Goal: Task Accomplishment & Management: Manage account settings

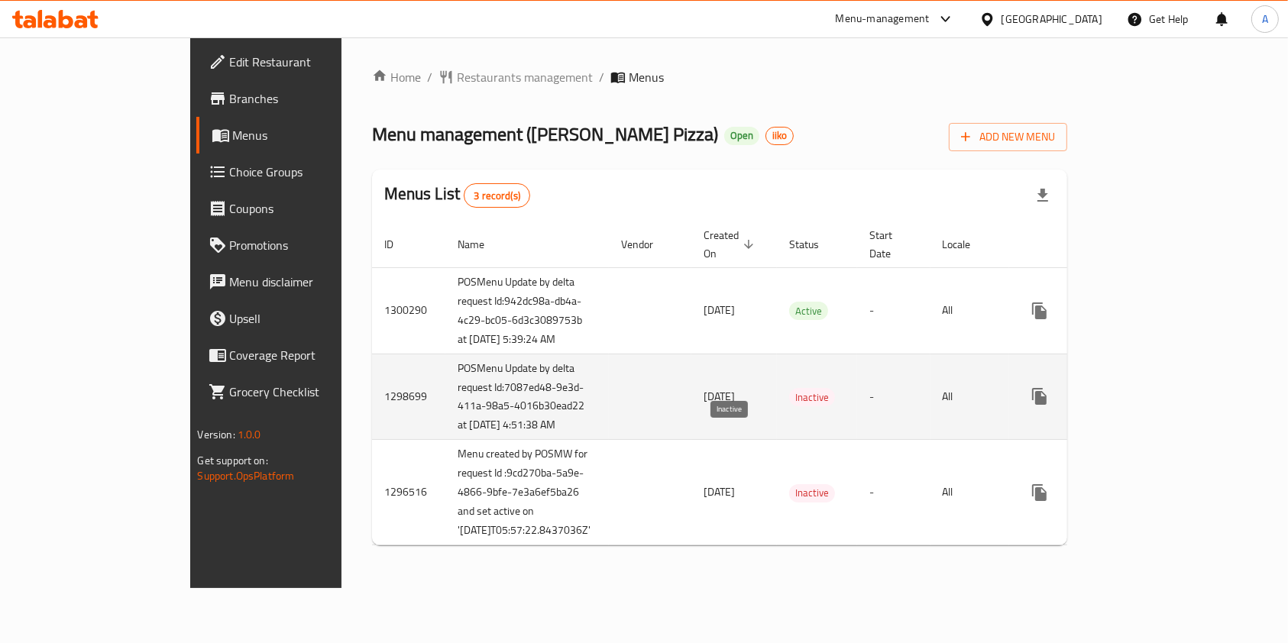
scroll to position [42, 0]
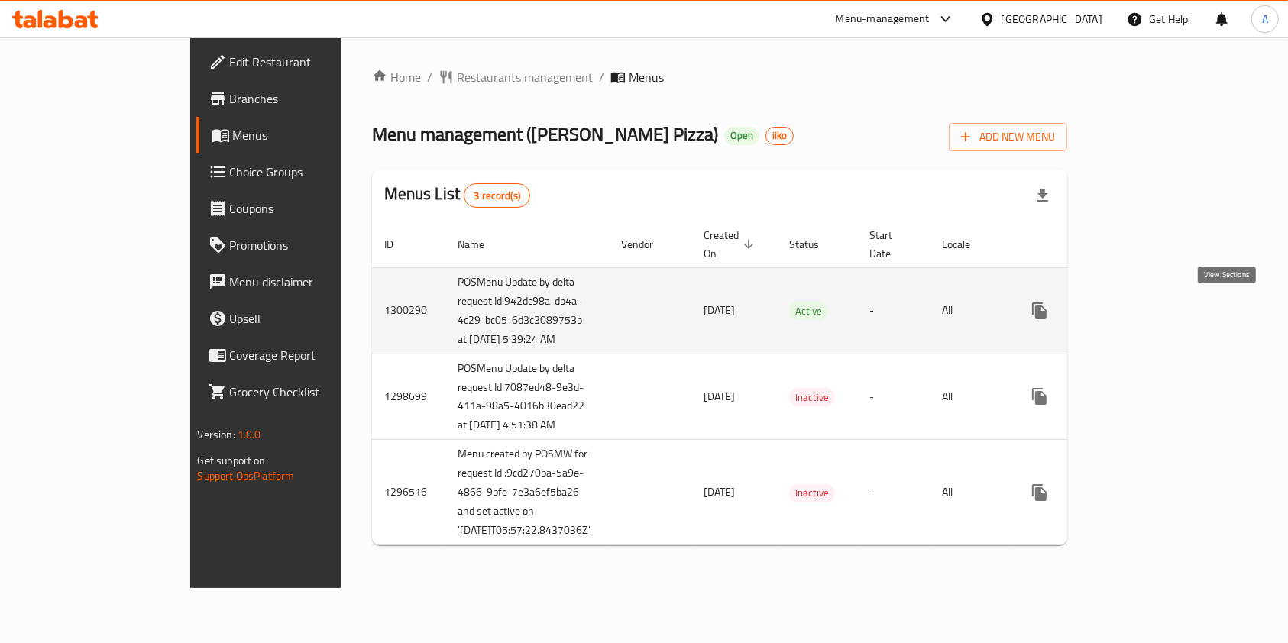
click at [1158, 302] on icon "enhanced table" at bounding box center [1149, 311] width 18 height 18
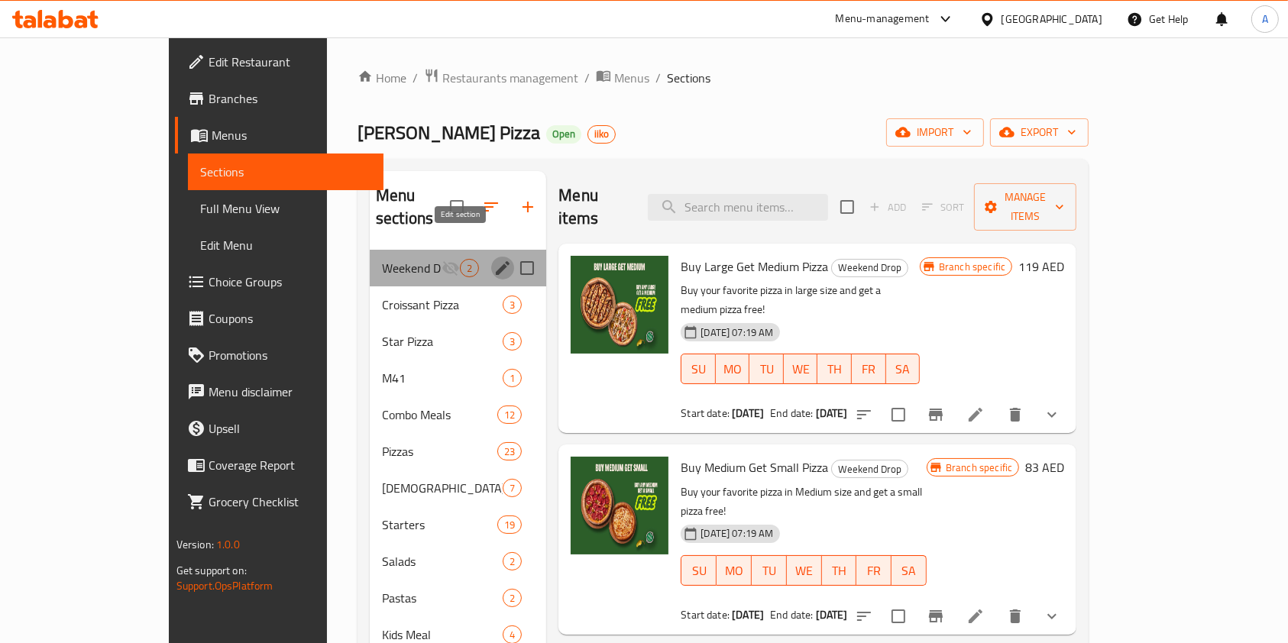
click at [496, 261] on icon "edit" at bounding box center [503, 268] width 14 height 14
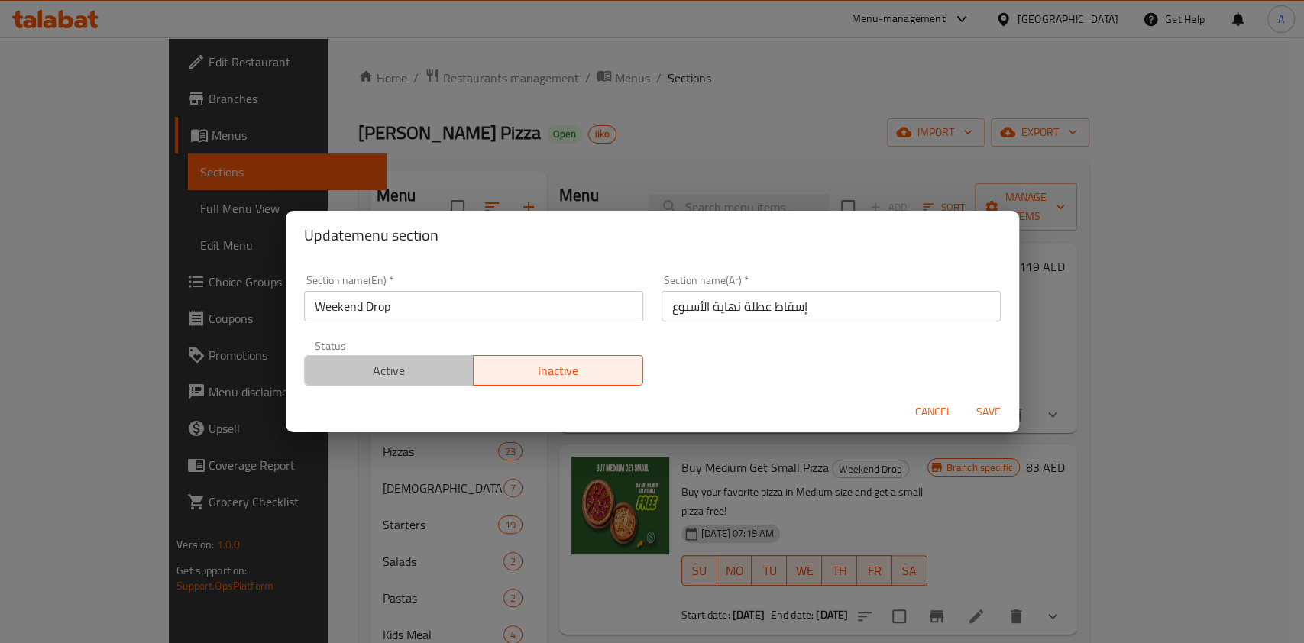
click at [394, 357] on button "Active" at bounding box center [389, 370] width 170 height 31
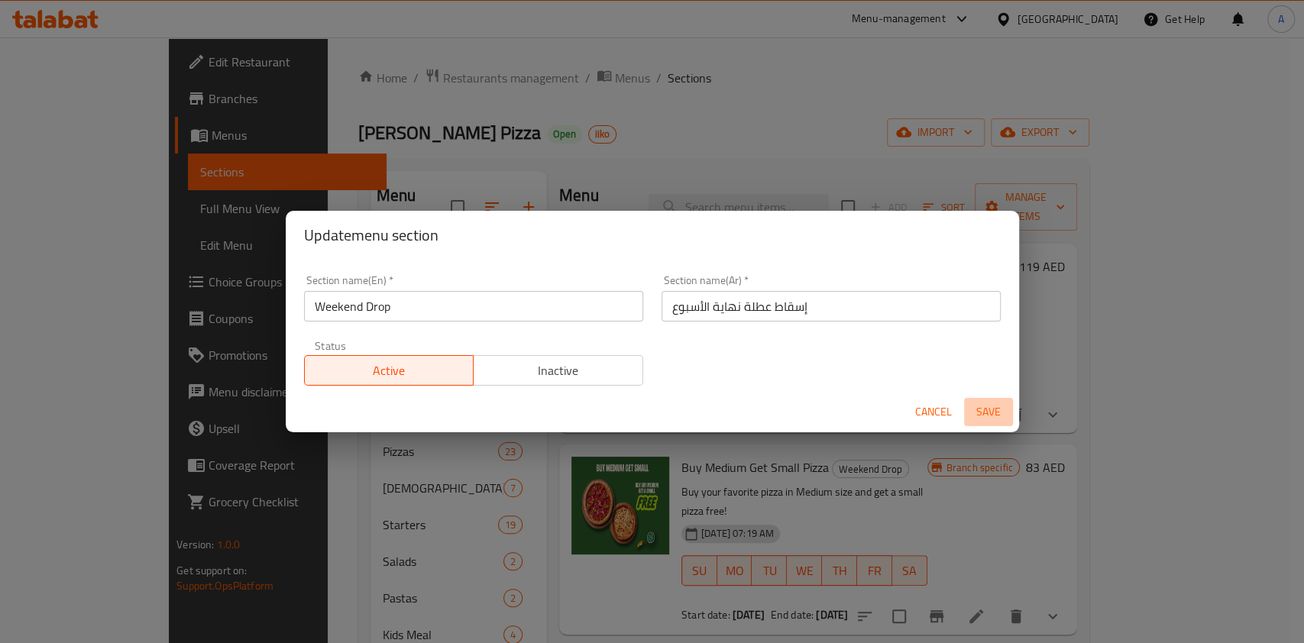
click at [981, 405] on span "Save" at bounding box center [988, 411] width 37 height 19
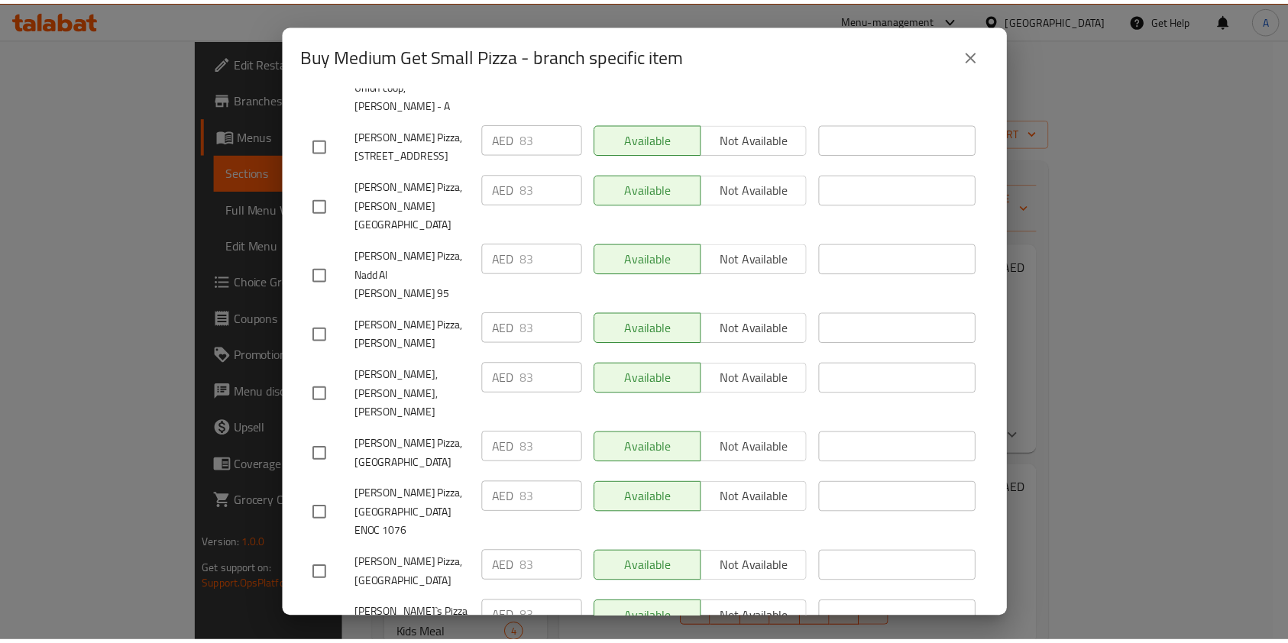
scroll to position [4680, 0]
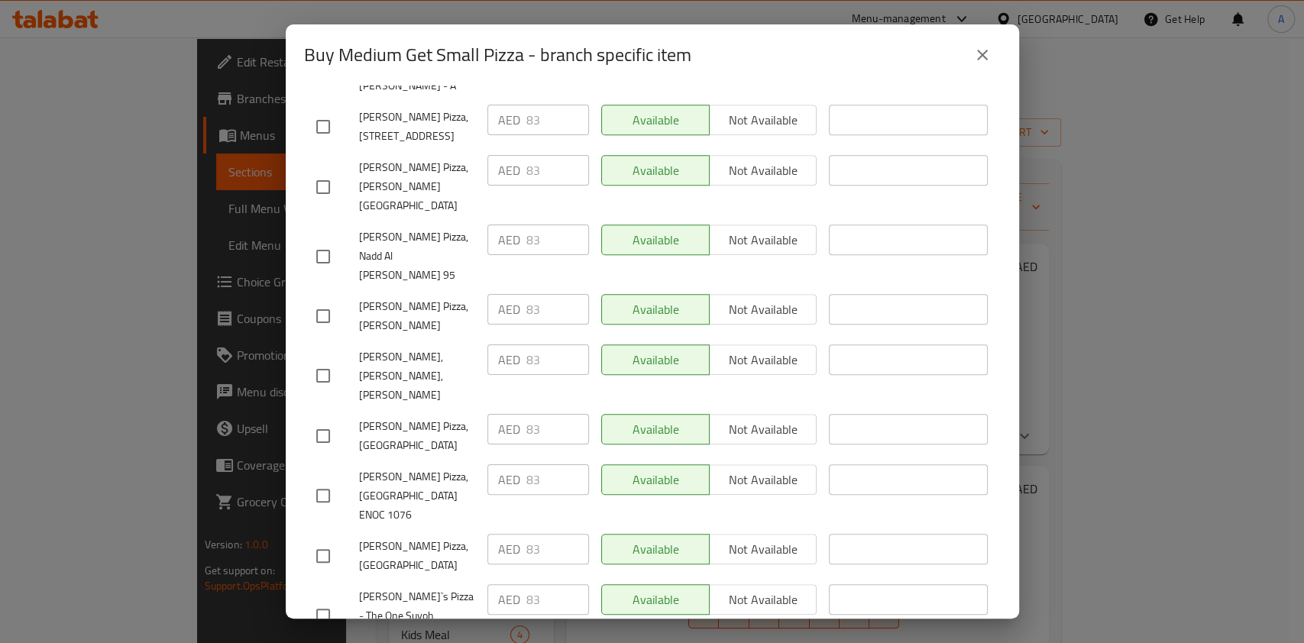
click at [984, 48] on icon "close" at bounding box center [982, 55] width 18 height 18
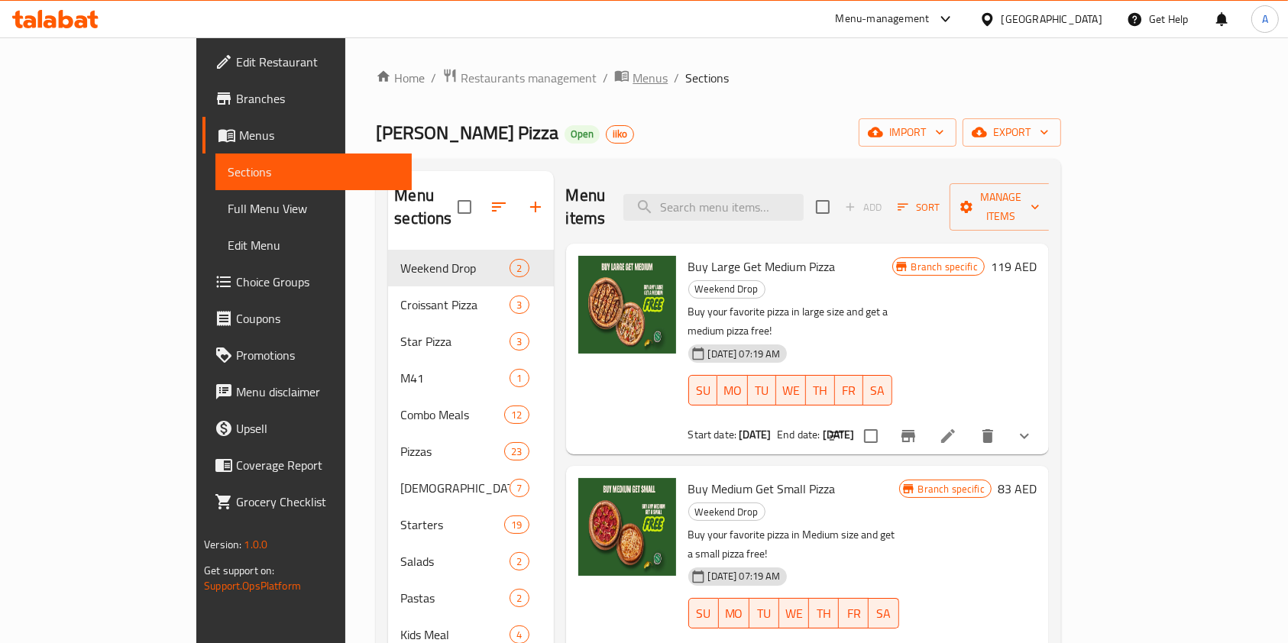
click at [632, 76] on span "Menus" at bounding box center [649, 78] width 35 height 18
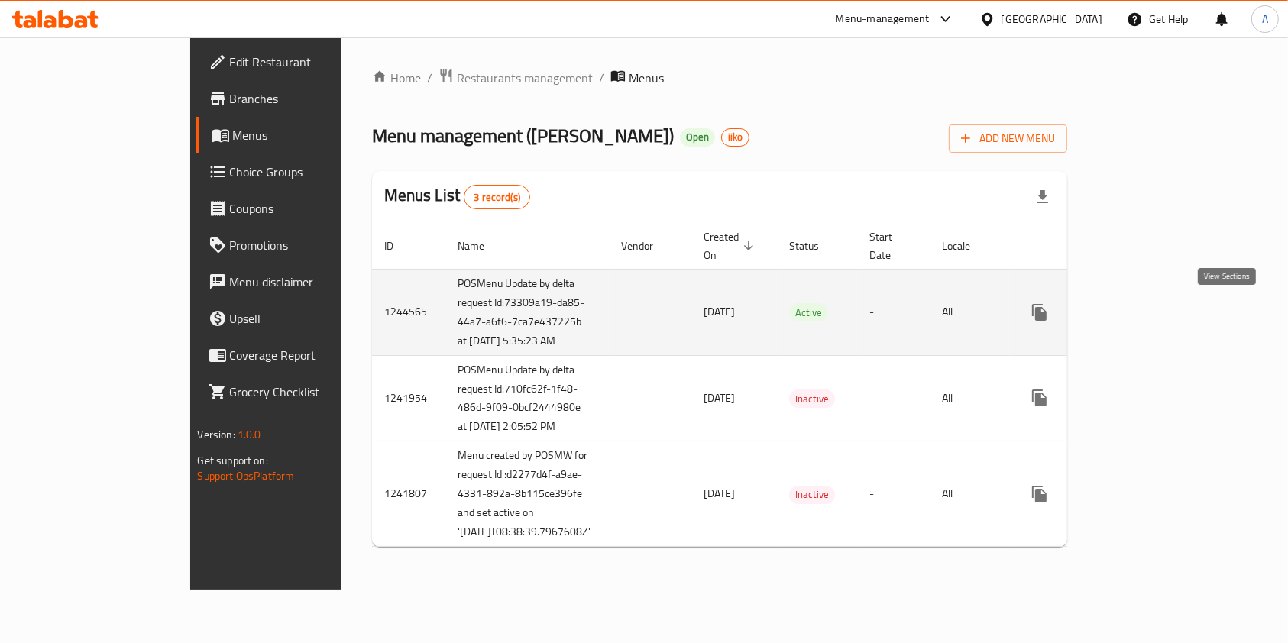
click at [1158, 315] on icon "enhanced table" at bounding box center [1149, 312] width 18 height 18
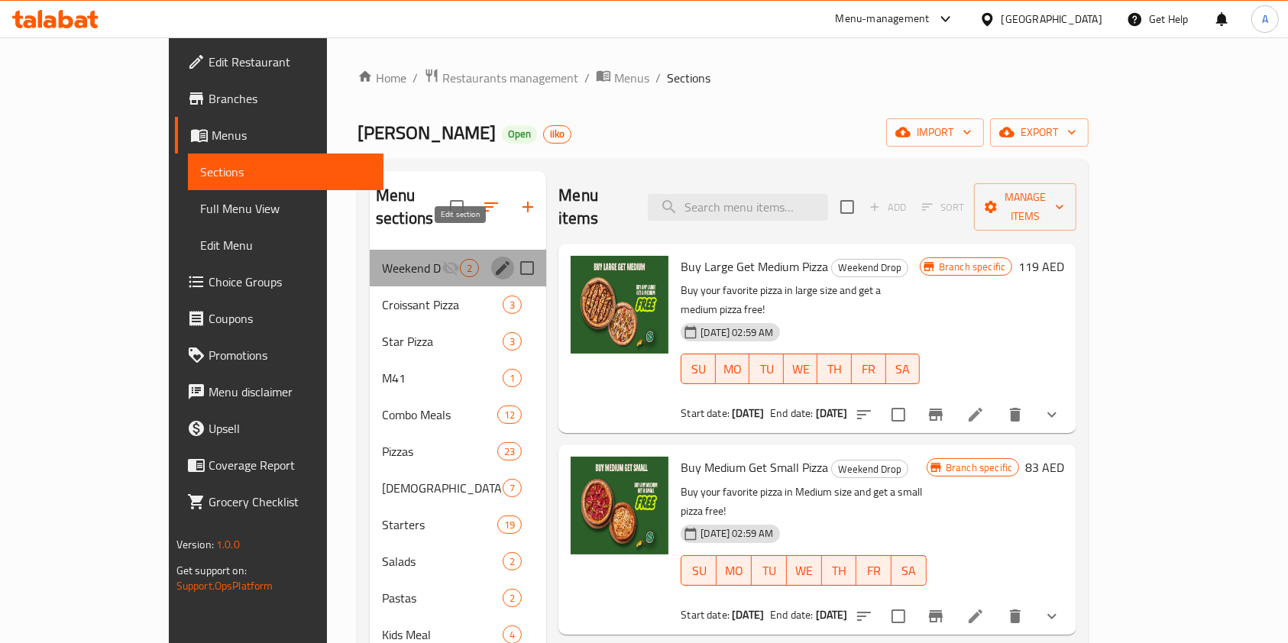
click at [496, 261] on icon "edit" at bounding box center [503, 268] width 14 height 14
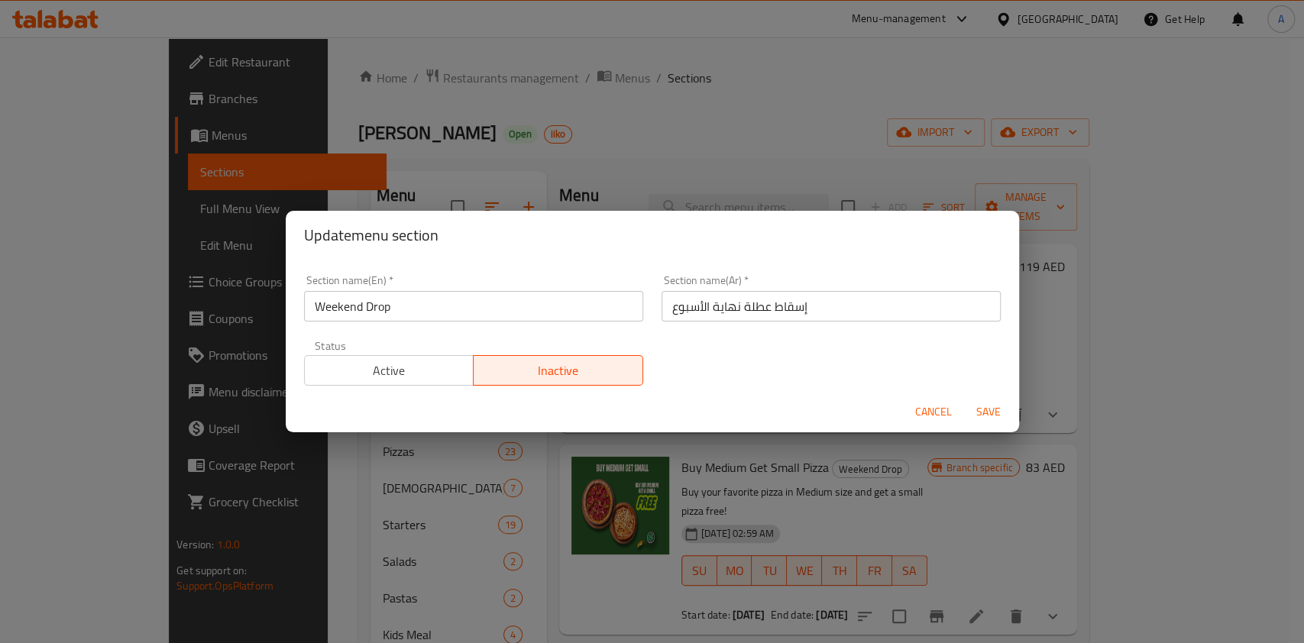
click at [394, 362] on span "Active" at bounding box center [389, 371] width 157 height 22
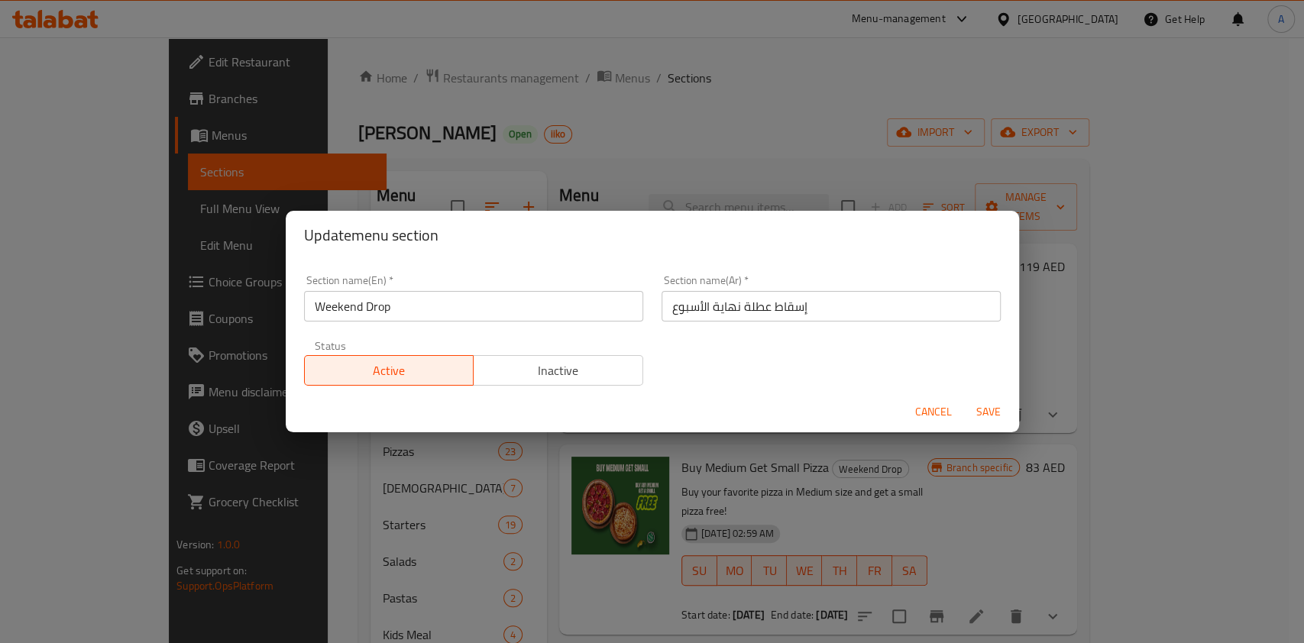
click at [993, 399] on button "Save" at bounding box center [988, 412] width 49 height 28
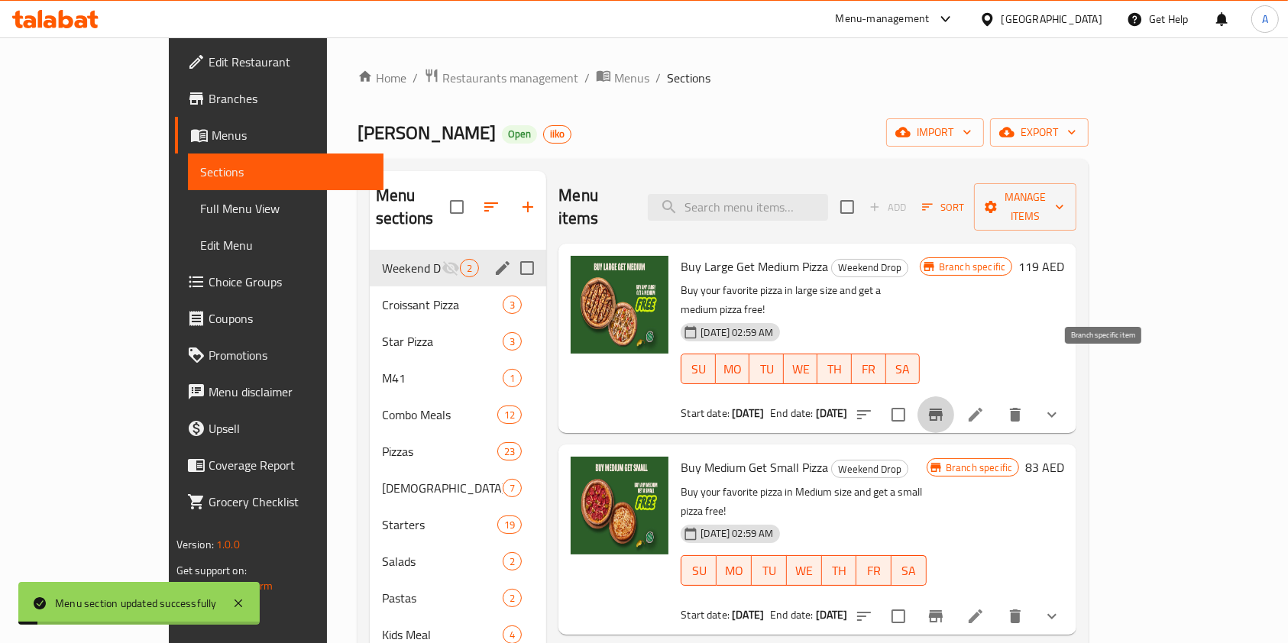
click at [945, 405] on icon "Branch-specific-item" at bounding box center [935, 414] width 18 height 18
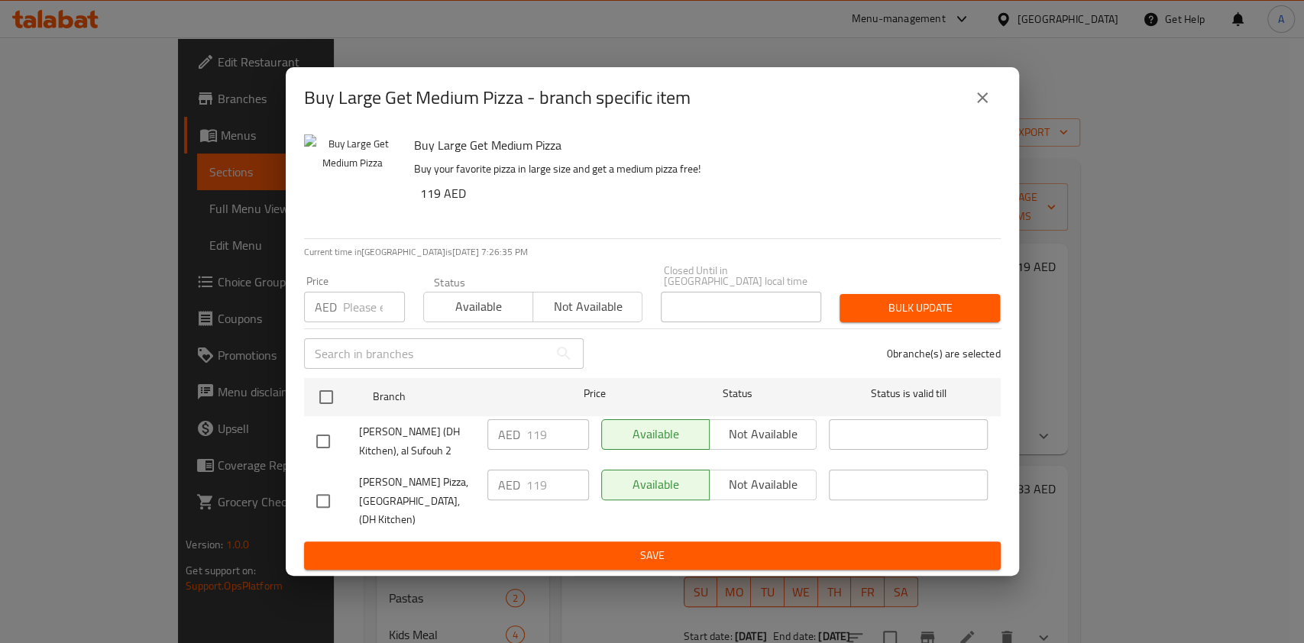
click at [983, 102] on icon "close" at bounding box center [982, 98] width 18 height 18
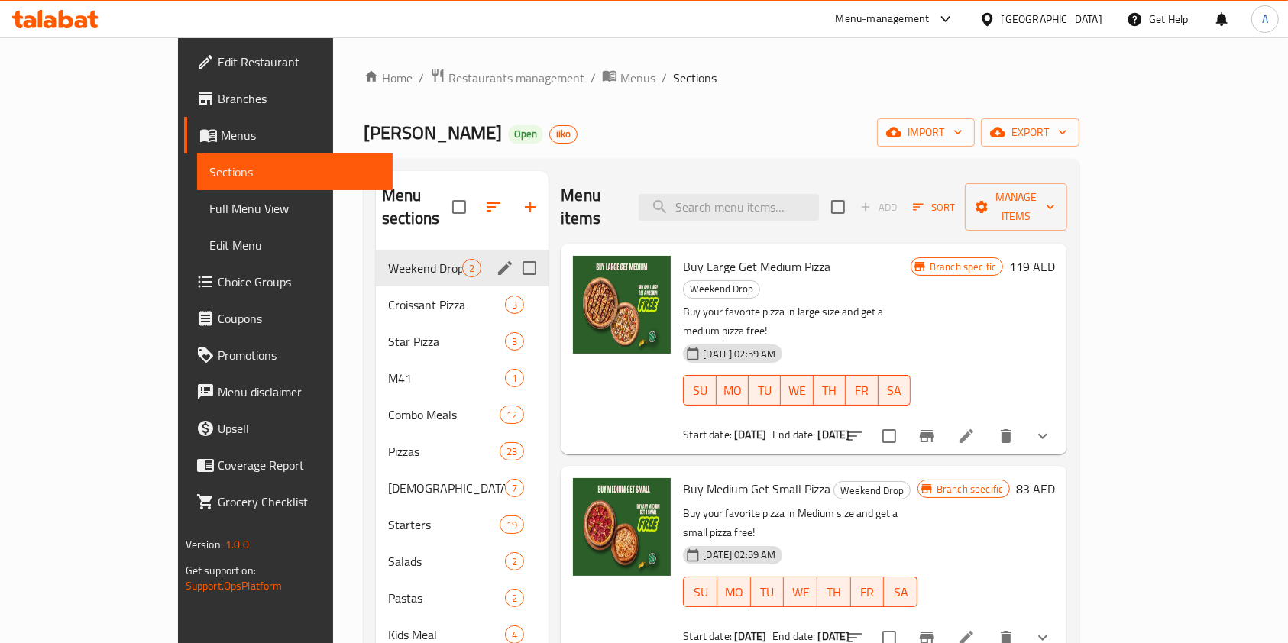
click at [518, 89] on div "Home / Restaurants management / Menus / Sections Papa Johns Open iiko import ex…" at bounding box center [721, 447] width 716 height 758
click at [620, 83] on span "Menus" at bounding box center [637, 78] width 35 height 18
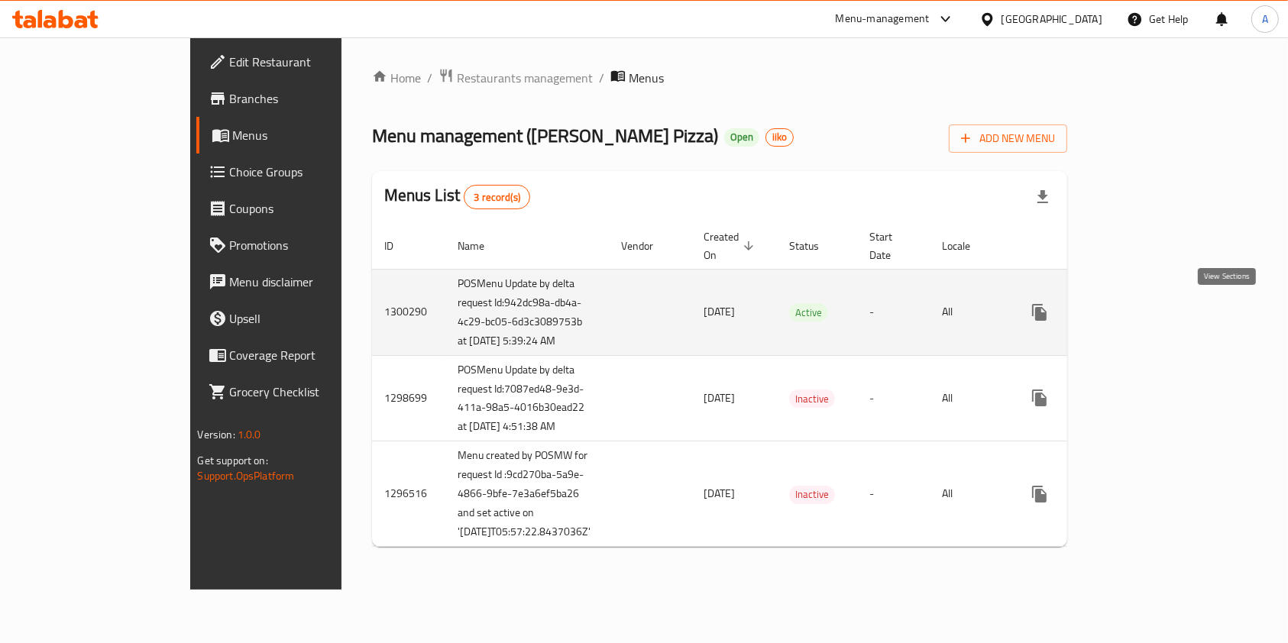
click at [1158, 321] on icon "enhanced table" at bounding box center [1149, 312] width 18 height 18
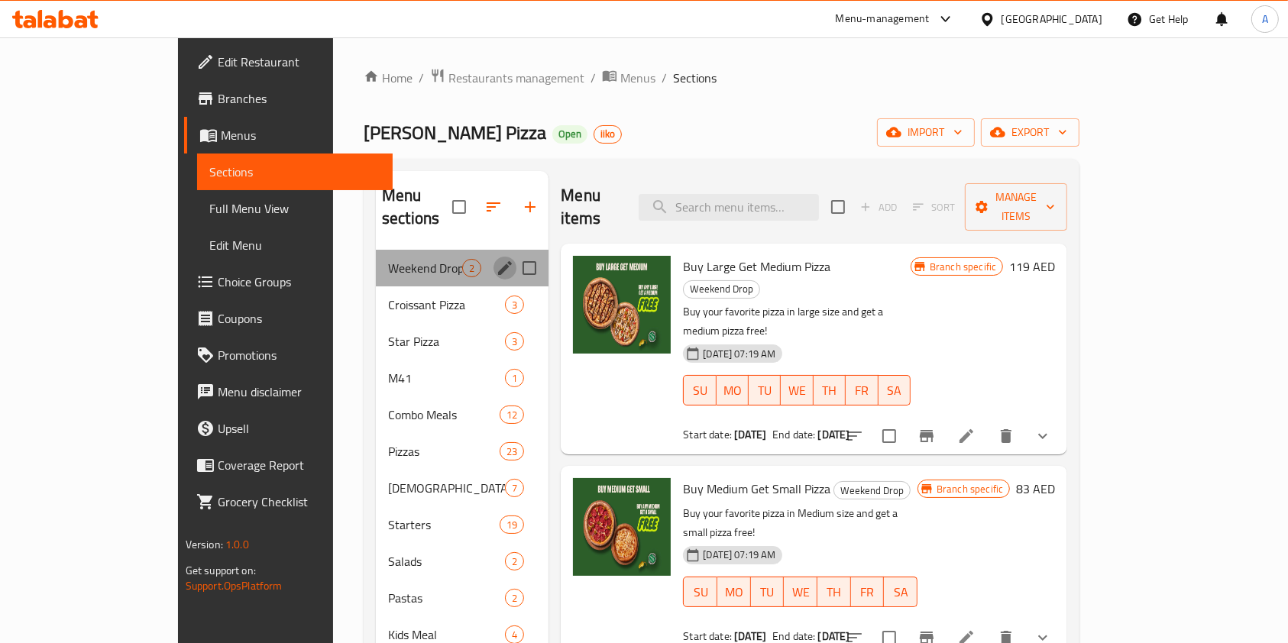
click at [496, 259] on icon "edit" at bounding box center [505, 268] width 18 height 18
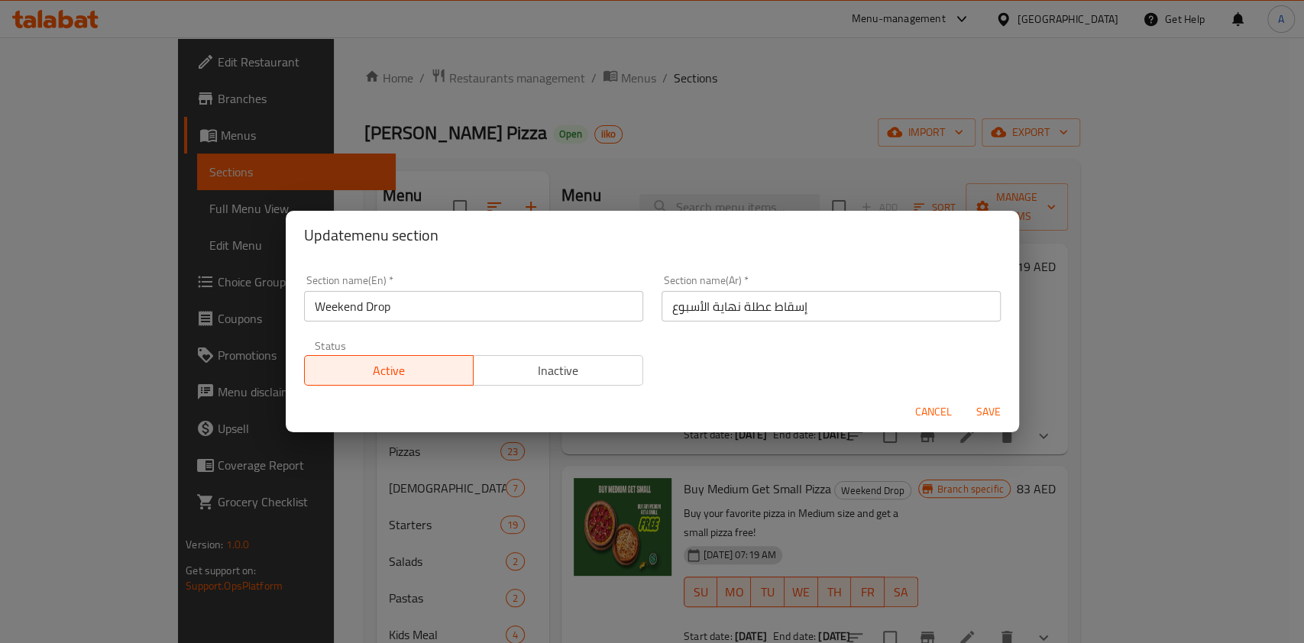
click at [557, 376] on span "Inactive" at bounding box center [558, 371] width 157 height 22
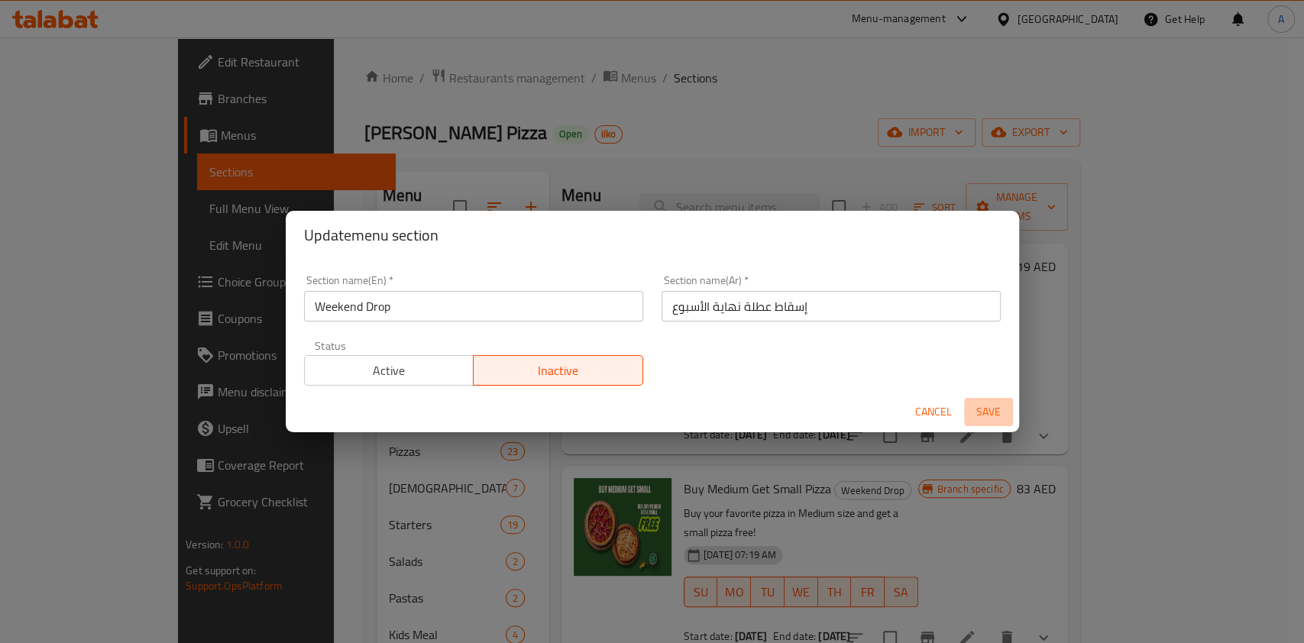
click at [974, 401] on button "Save" at bounding box center [988, 412] width 49 height 28
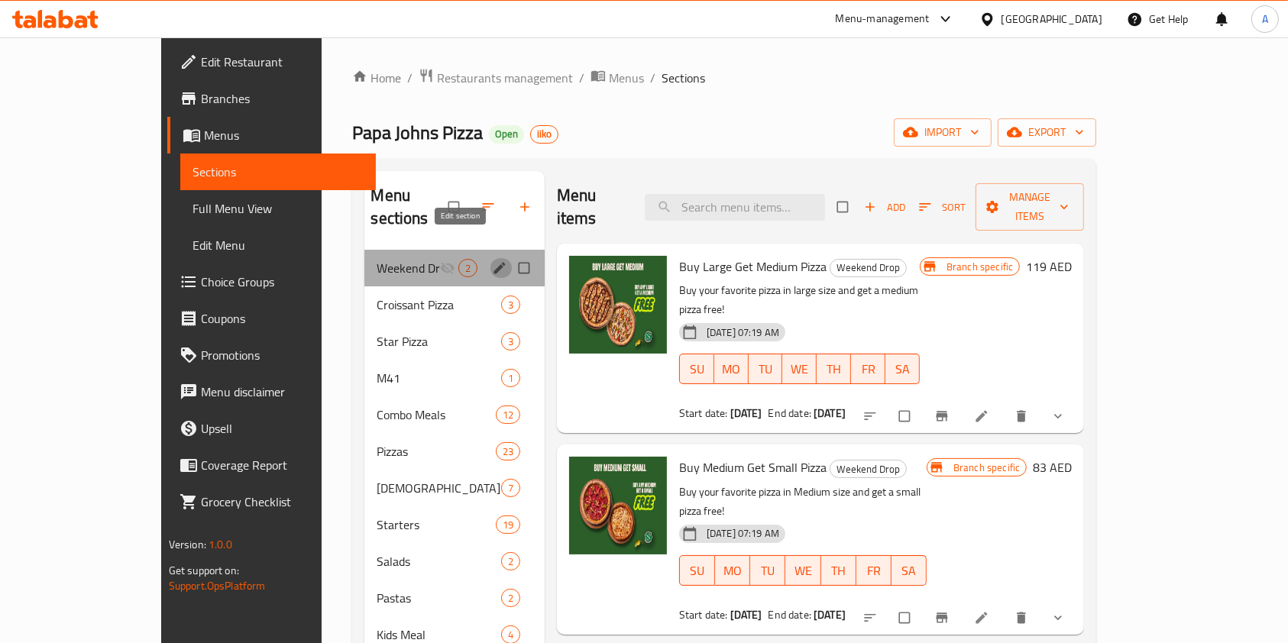
click at [493, 262] on icon "edit" at bounding box center [498, 267] width 11 height 11
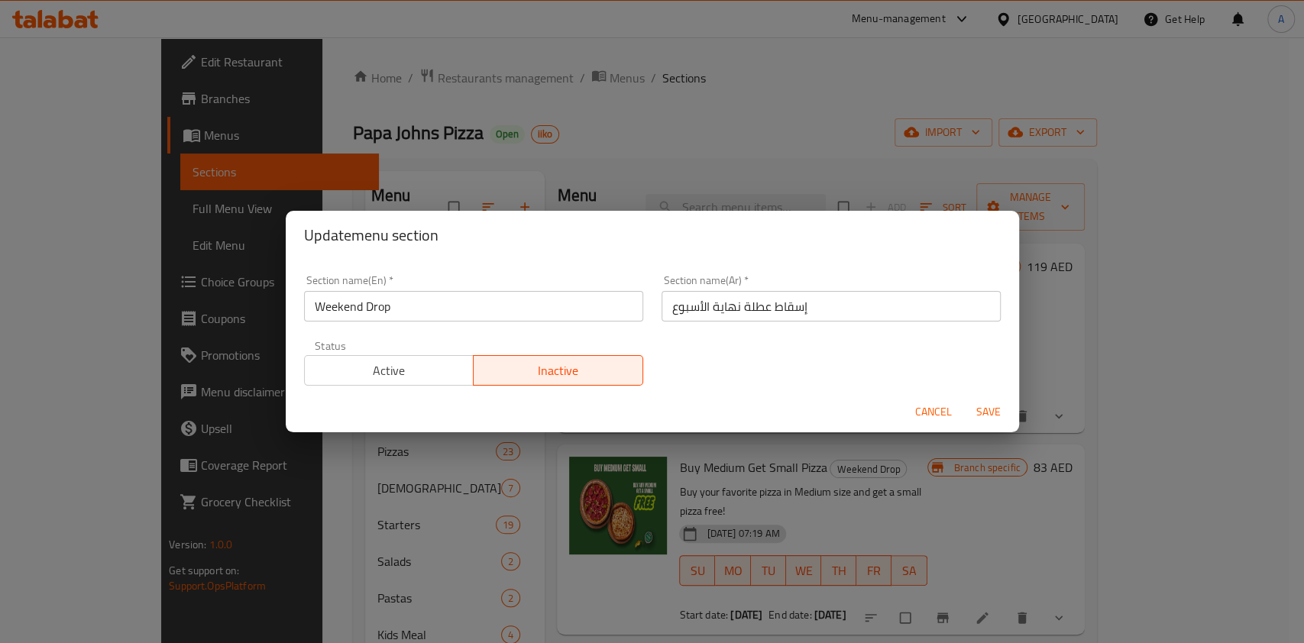
click at [376, 364] on span "Active" at bounding box center [389, 371] width 157 height 22
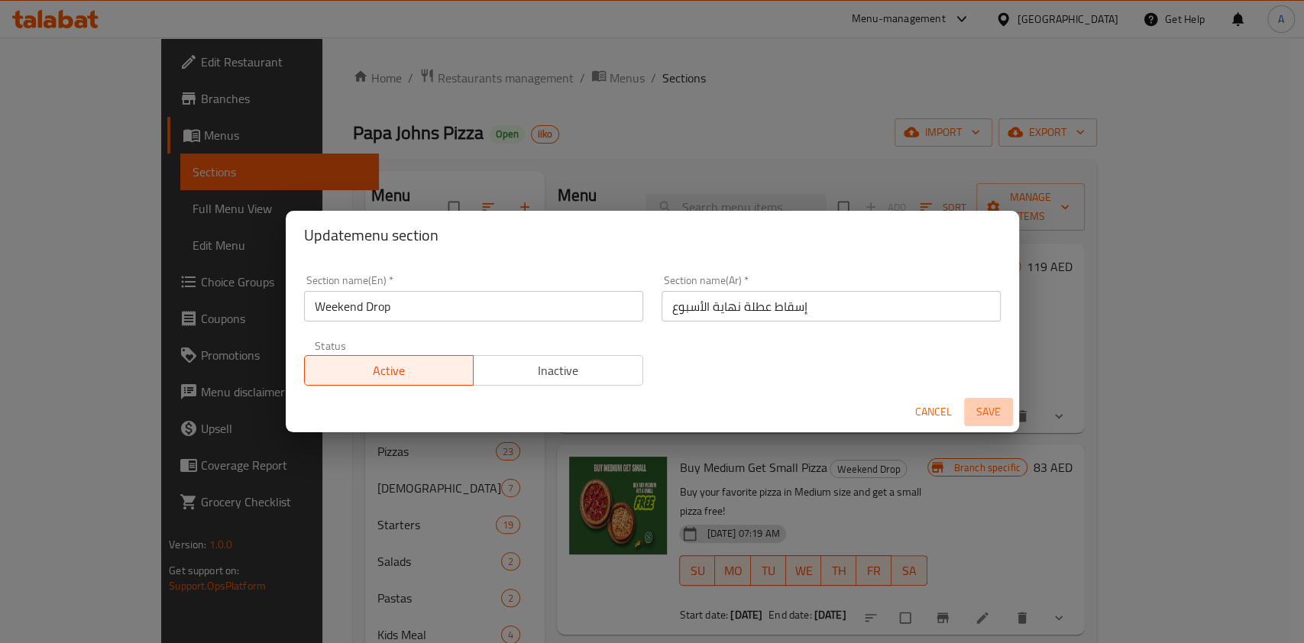
click at [994, 408] on span "Save" at bounding box center [988, 411] width 37 height 19
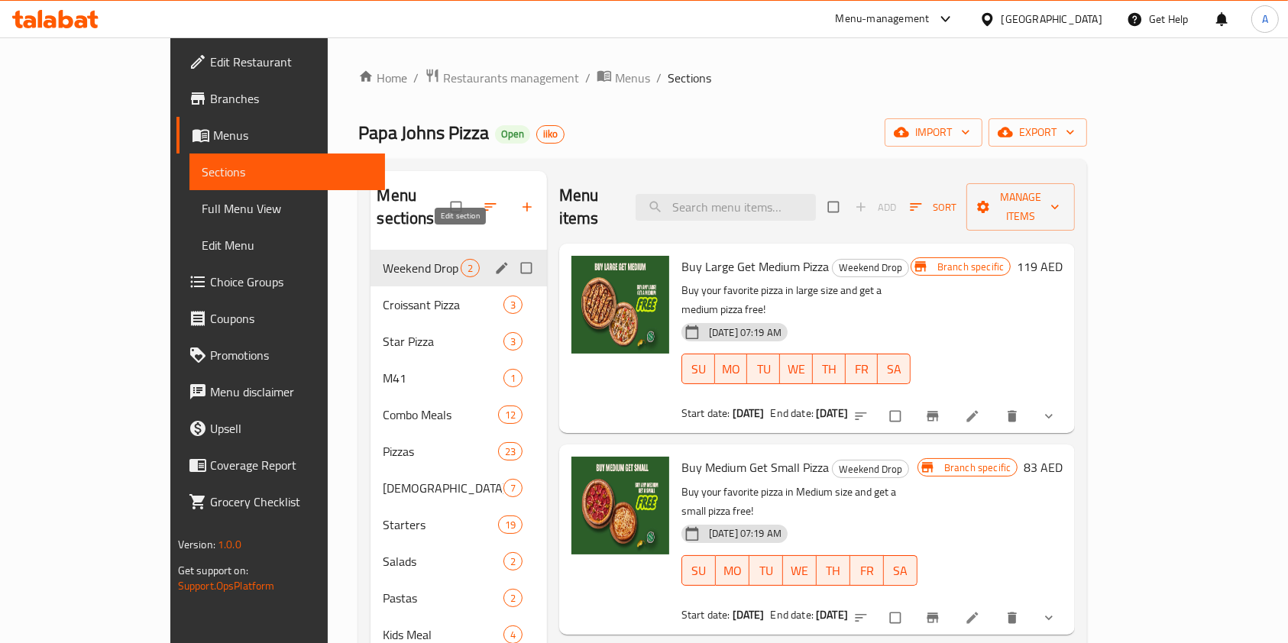
click at [494, 260] on icon "edit" at bounding box center [501, 267] width 15 height 15
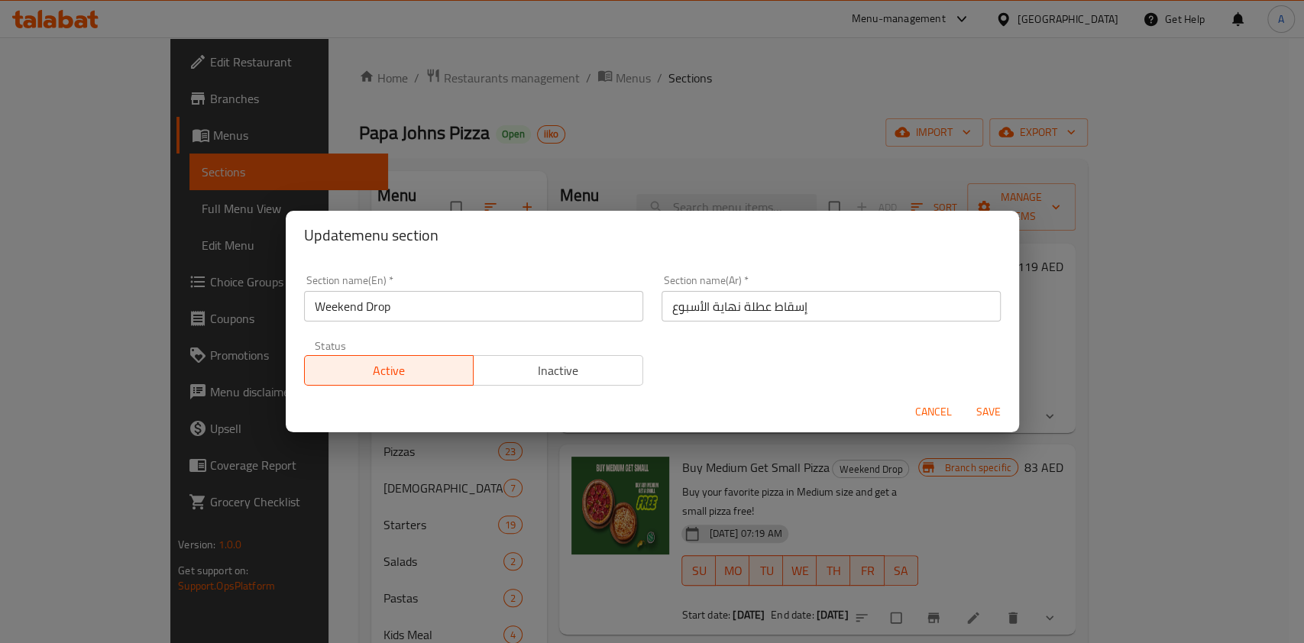
click at [528, 371] on span "Inactive" at bounding box center [558, 371] width 157 height 22
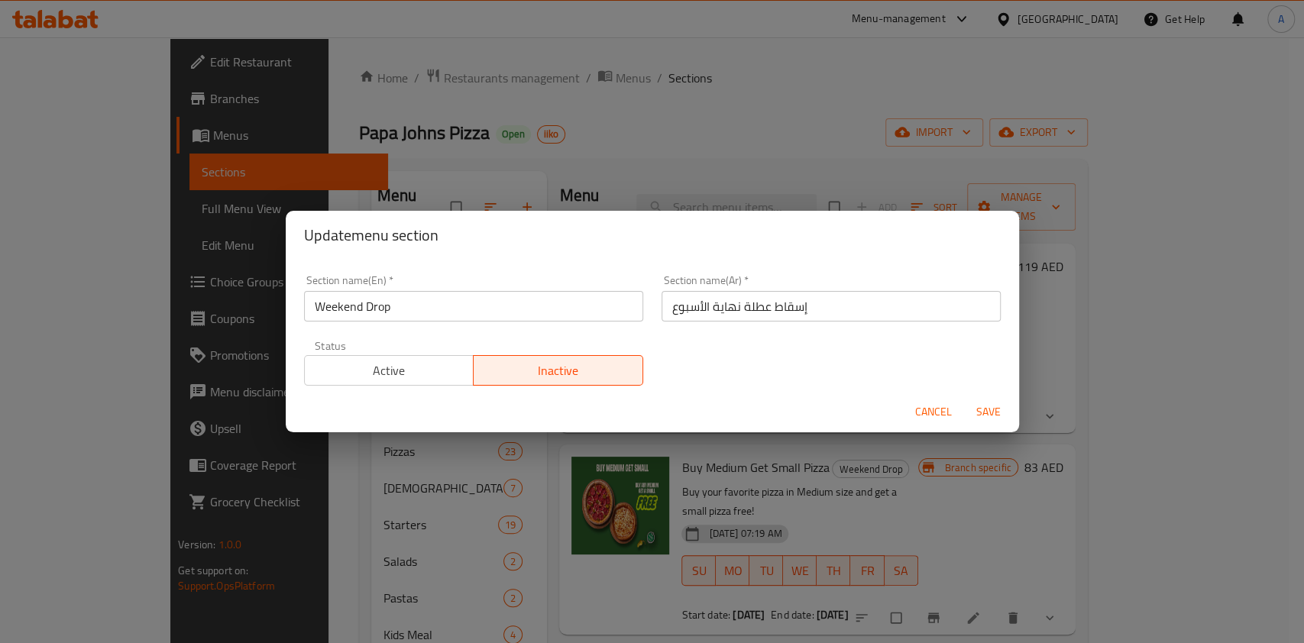
click at [978, 413] on span "Save" at bounding box center [988, 411] width 37 height 19
